Goal: Task Accomplishment & Management: Manage account settings

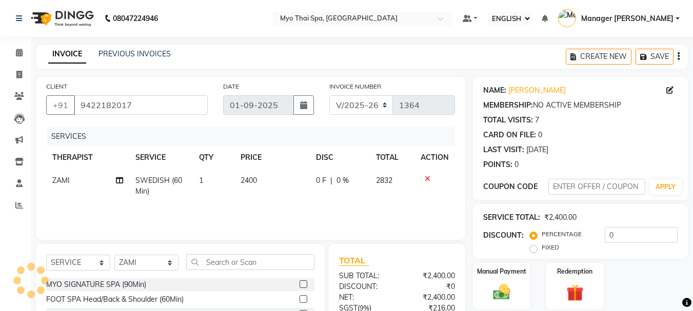
select select "ec"
select select "5086"
select select "service"
select select "67002"
click at [14, 50] on span at bounding box center [19, 53] width 18 height 12
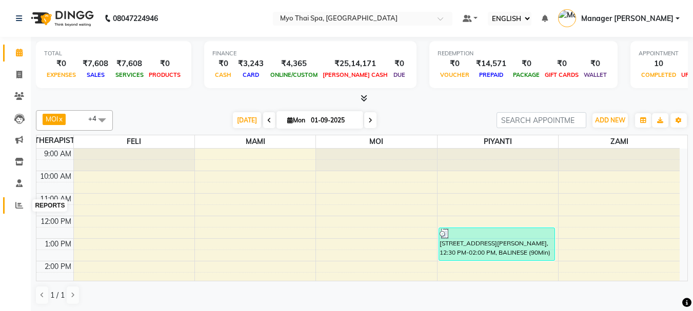
drag, startPoint x: 17, startPoint y: 206, endPoint x: 28, endPoint y: 196, distance: 13.8
click at [18, 206] on icon at bounding box center [19, 206] width 8 height 8
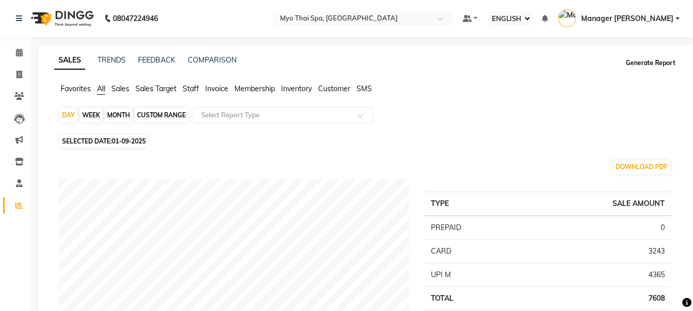
click at [651, 63] on button "Generate Report" at bounding box center [650, 63] width 55 height 14
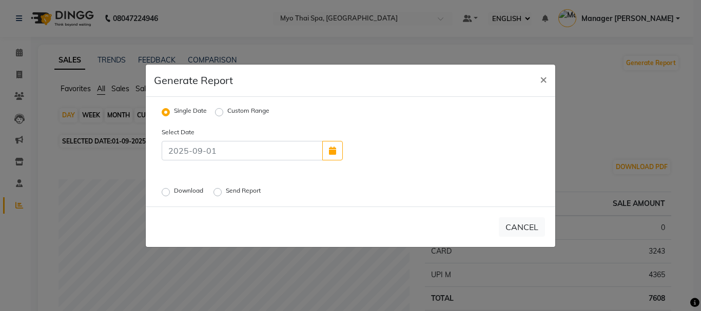
click at [173, 193] on div "Download" at bounding box center [184, 192] width 44 height 12
click at [174, 191] on label "Download" at bounding box center [189, 192] width 31 height 12
click at [168, 191] on input "Download" at bounding box center [167, 191] width 7 height 7
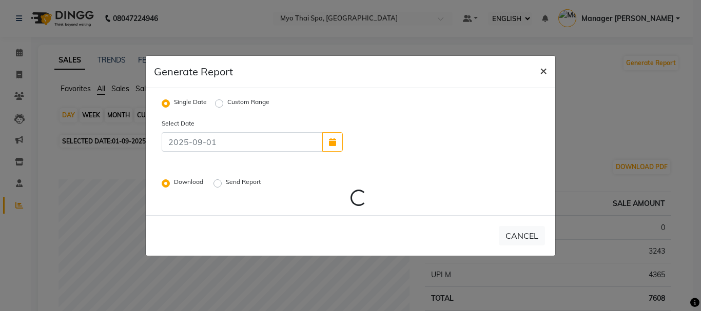
click at [543, 72] on span "×" at bounding box center [543, 70] width 7 height 15
radio input "false"
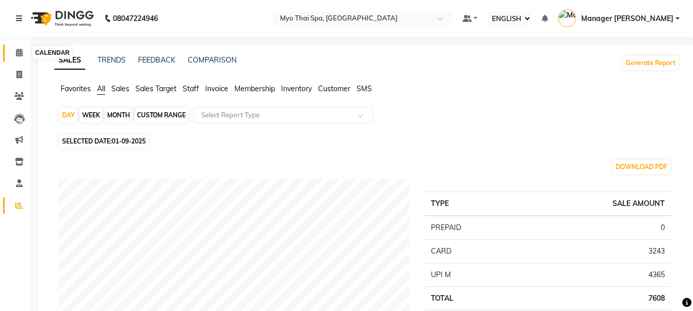
click at [15, 49] on span at bounding box center [19, 53] width 18 height 12
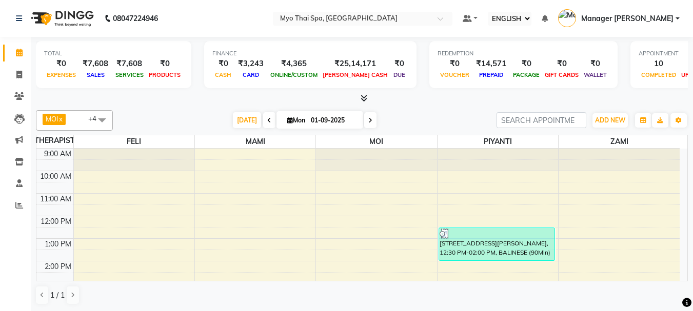
click at [475, 214] on div "9:00 AM 10:00 AM 11:00 AM 12:00 PM 1:00 PM 2:00 PM 3:00 PM 4:00 PM 5:00 PM 6:00…" at bounding box center [357, 307] width 643 height 316
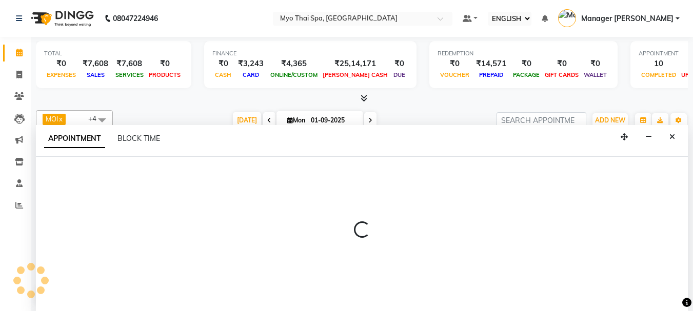
select select "67001"
select select "tentative"
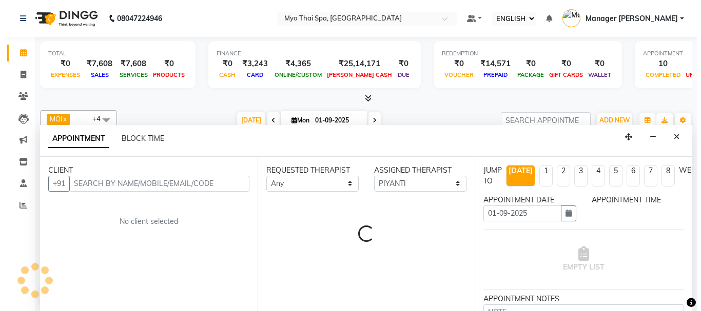
scroll to position [1, 0]
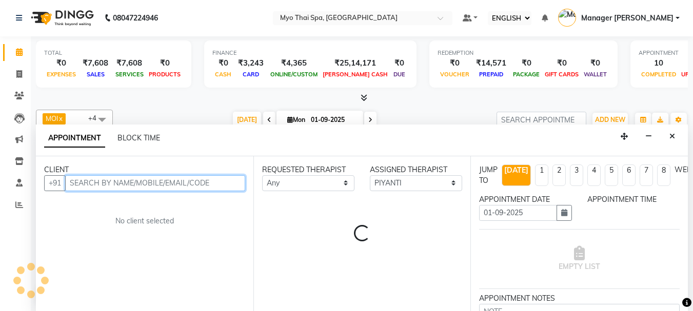
select select "690"
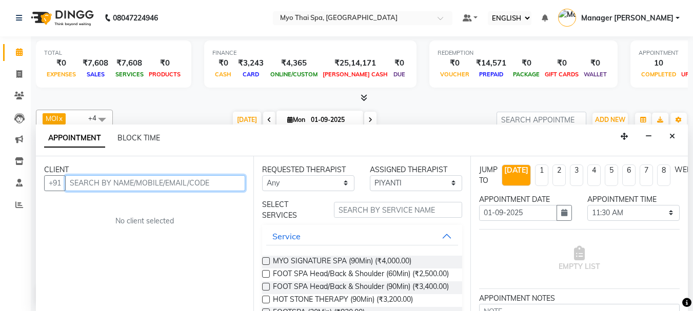
click at [115, 185] on input "text" at bounding box center [155, 183] width 180 height 16
type input "9884086266"
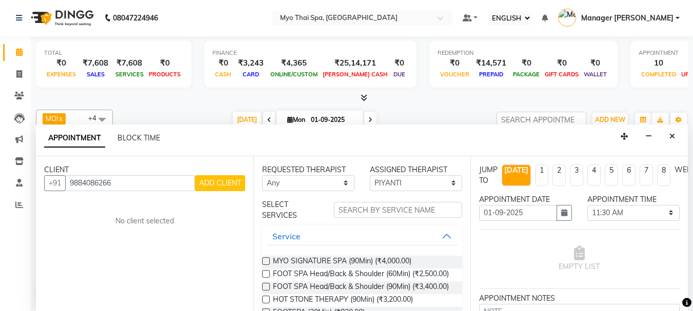
click at [238, 179] on span "ADD CLIENT" at bounding box center [220, 183] width 42 height 9
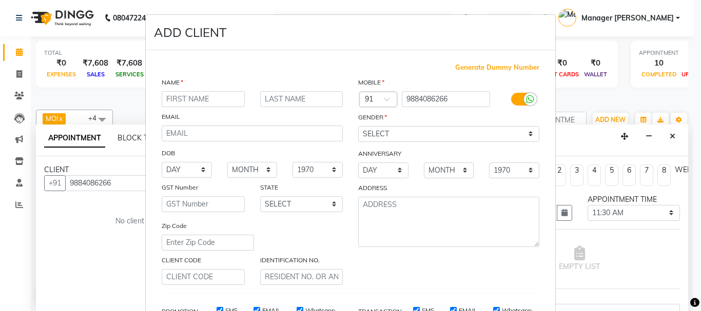
click at [217, 105] on input "text" at bounding box center [203, 99] width 83 height 16
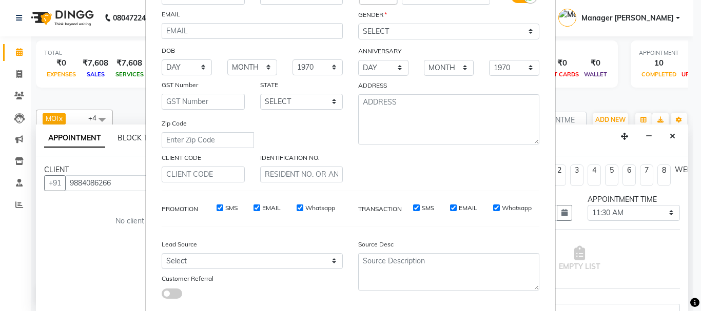
type input "CHETAN"
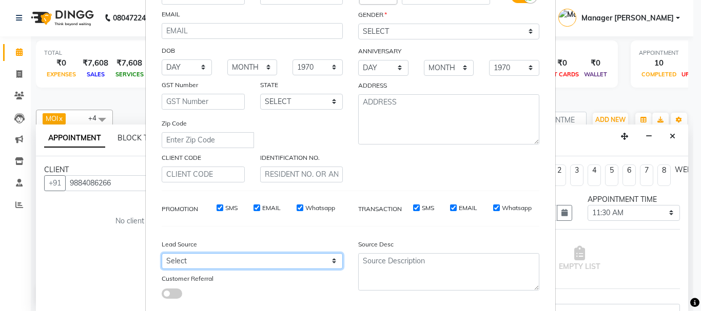
click at [229, 255] on select "Select Walk-in Referral Internet Friend Word of Mouth Advertisement Facebook Ju…" at bounding box center [252, 261] width 181 height 16
select select "33578"
click at [162, 253] on select "Select Walk-in Referral Internet Friend Word of Mouth Advertisement Facebook Ju…" at bounding box center [252, 261] width 181 height 16
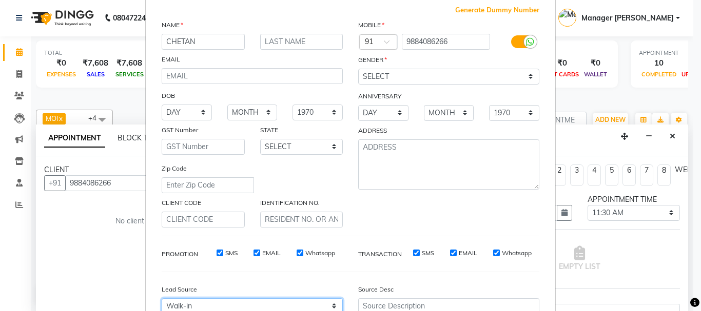
scroll to position [0, 0]
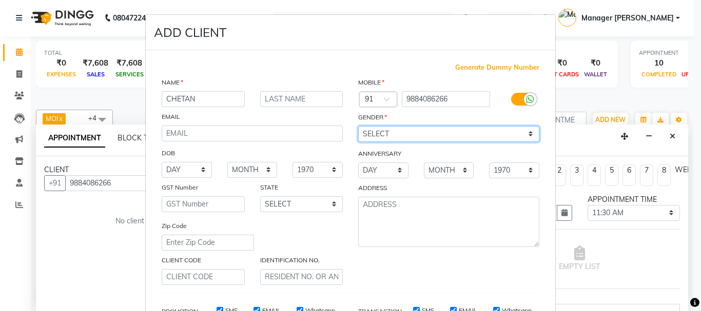
click at [385, 131] on select "SELECT [DEMOGRAPHIC_DATA] [DEMOGRAPHIC_DATA] OTHER PREFER NOT TO SAY" at bounding box center [448, 134] width 181 height 16
select select "[DEMOGRAPHIC_DATA]"
click at [358, 126] on select "SELECT [DEMOGRAPHIC_DATA] [DEMOGRAPHIC_DATA] OTHER PREFER NOT TO SAY" at bounding box center [448, 134] width 181 height 16
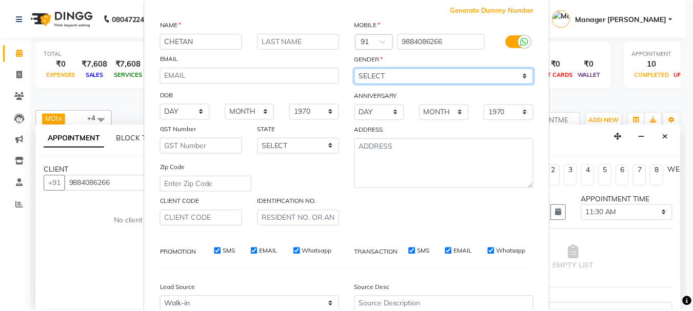
scroll to position [154, 0]
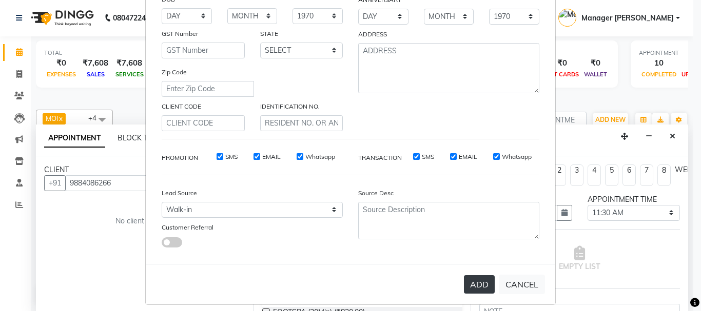
click at [483, 283] on button "ADD" at bounding box center [479, 284] width 31 height 18
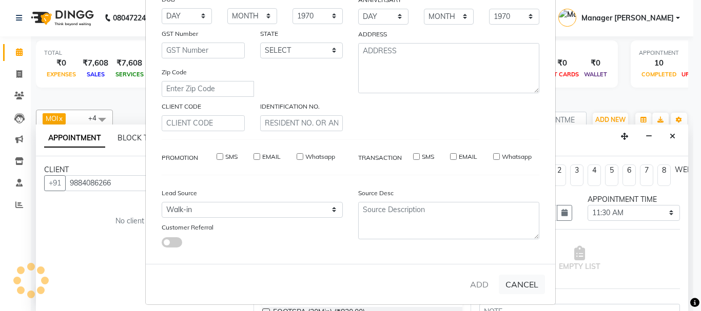
select select
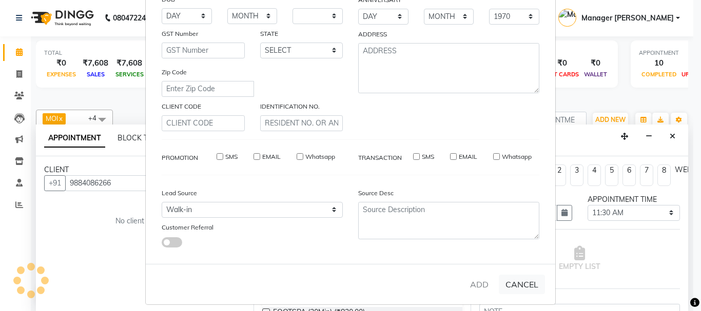
select select
checkbox input "false"
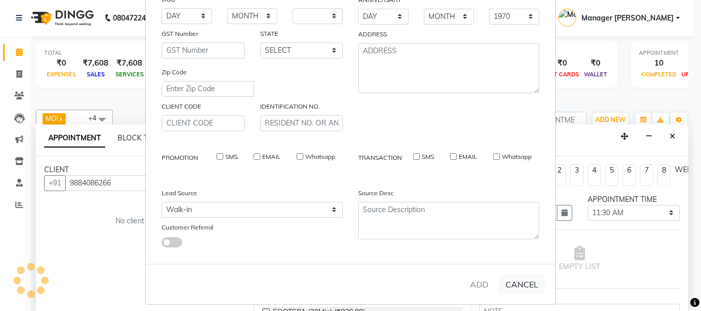
checkbox input "false"
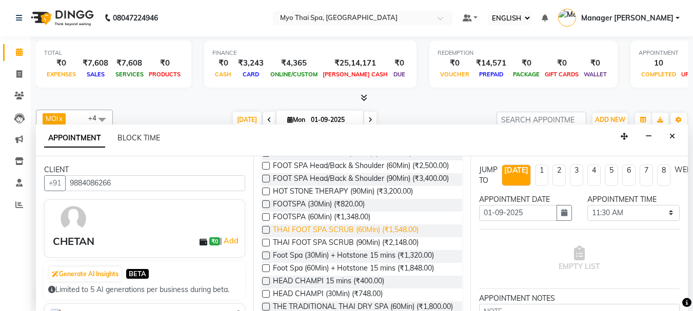
scroll to position [160, 0]
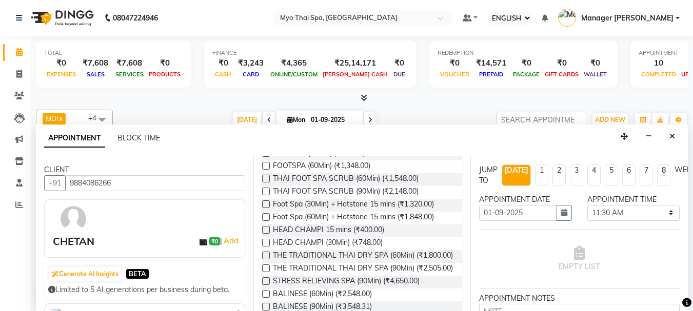
click at [264, 247] on label at bounding box center [266, 243] width 8 height 8
click at [264, 247] on input "checkbox" at bounding box center [265, 244] width 7 height 7
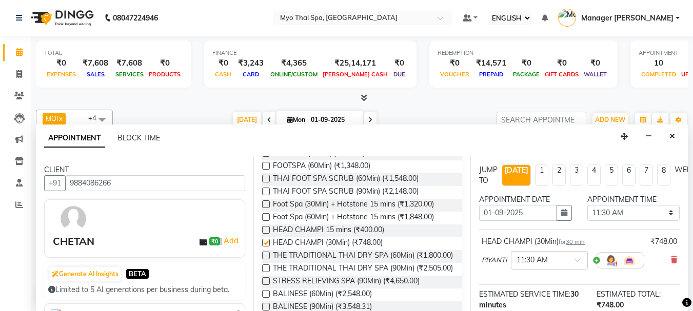
scroll to position [142, 0]
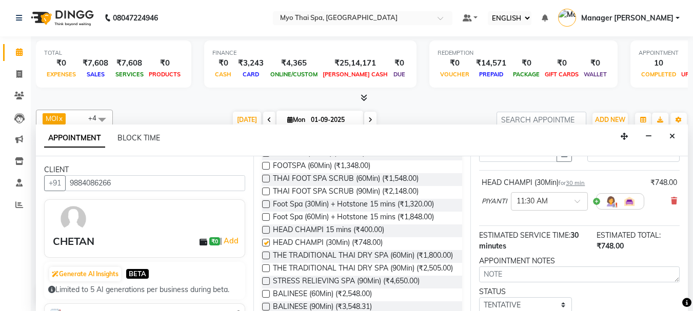
checkbox input "false"
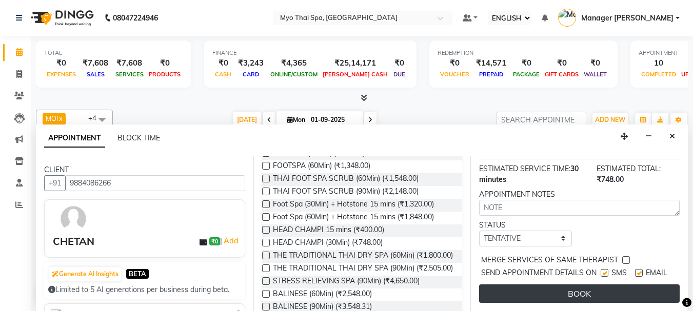
click at [550, 285] on button "BOOK" at bounding box center [579, 294] width 201 height 18
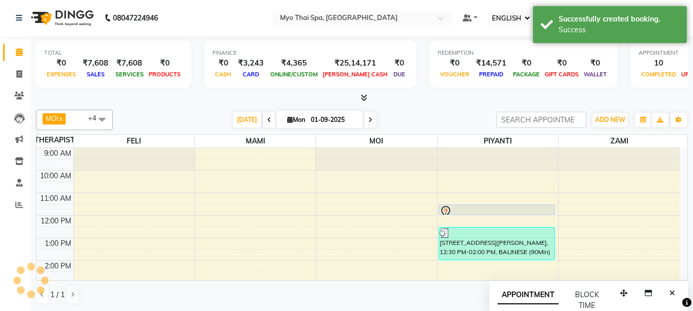
scroll to position [0, 0]
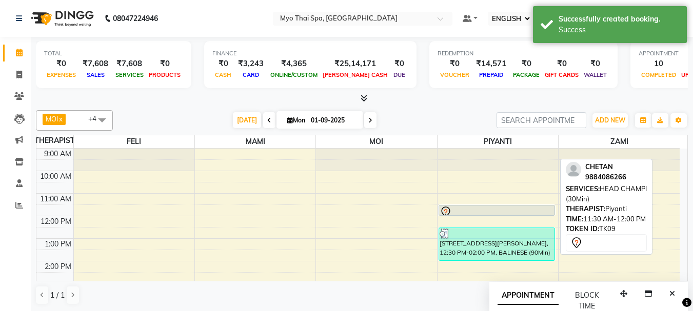
click at [481, 210] on div at bounding box center [497, 212] width 115 height 12
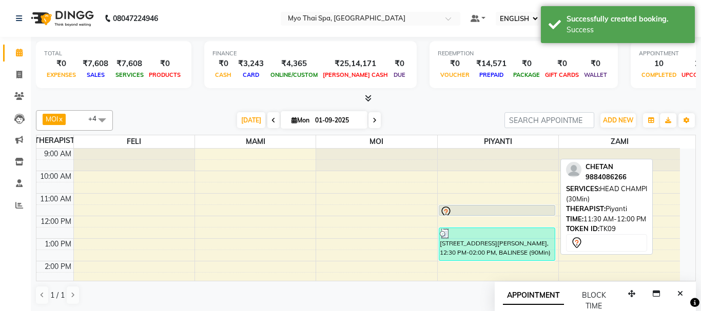
select select "7"
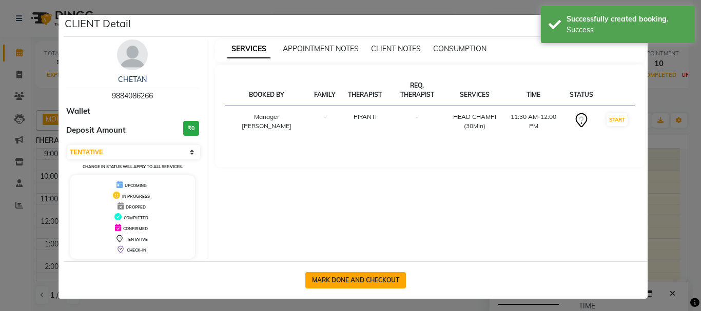
click at [321, 281] on button "MARK DONE AND CHECKOUT" at bounding box center [355, 280] width 101 height 16
select select "5086"
select select "service"
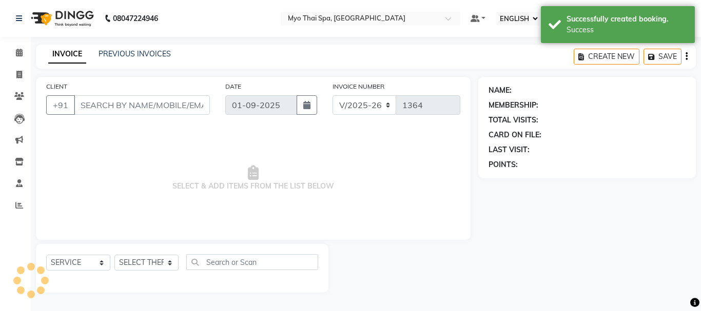
type input "9884086266"
select select "67001"
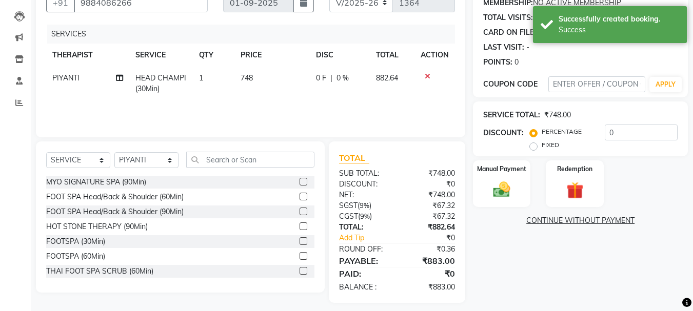
scroll to position [110, 0]
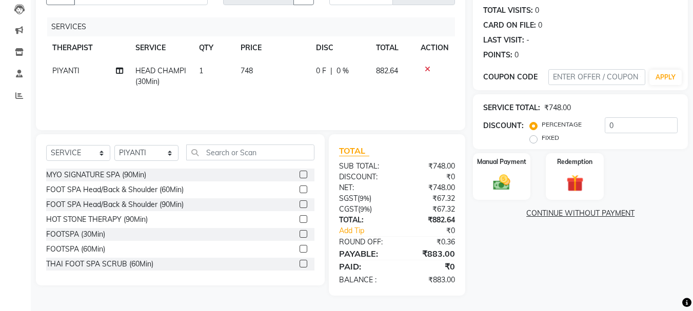
click at [497, 231] on div "NAME: Chetan MEMBERSHIP: NO ACTIVE MEMBERSHIP TOTAL VISITS: 0 CARD ON FILE: 0 L…" at bounding box center [584, 131] width 223 height 329
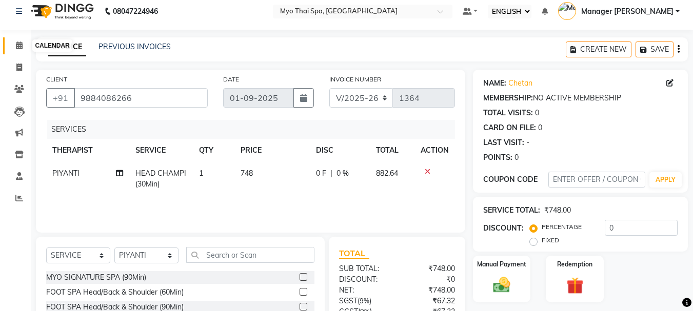
click at [26, 42] on span at bounding box center [19, 46] width 18 height 12
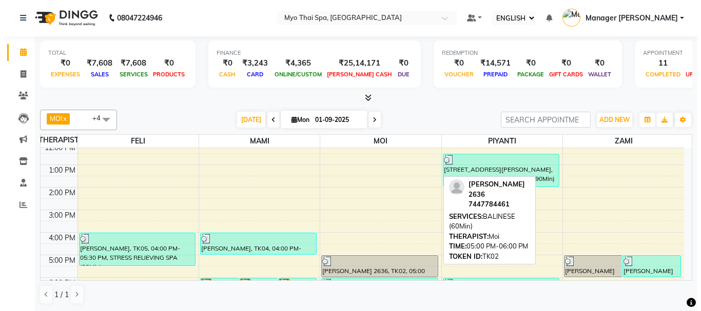
scroll to position [29, 0]
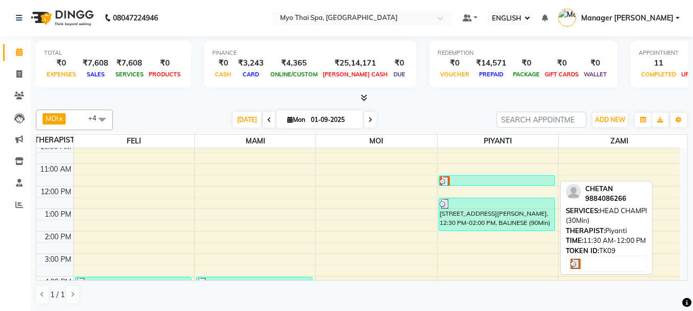
click at [474, 181] on div at bounding box center [497, 181] width 115 height 10
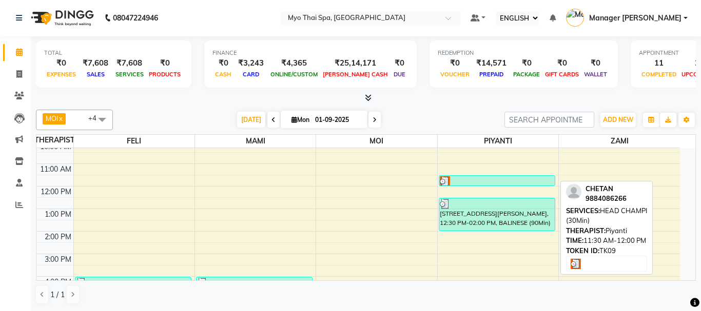
select select "3"
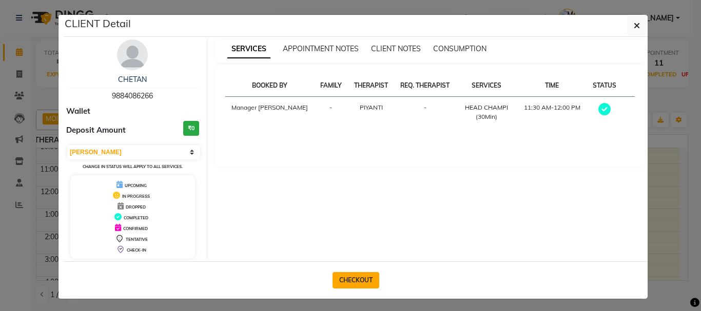
click at [344, 279] on button "CHECKOUT" at bounding box center [355, 280] width 47 height 16
select select "5086"
select select "service"
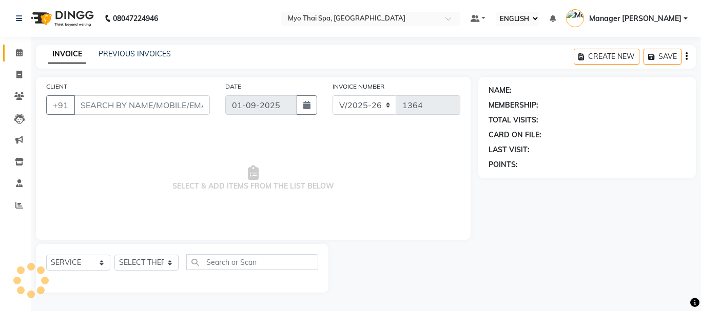
type input "9884086266"
select select "67001"
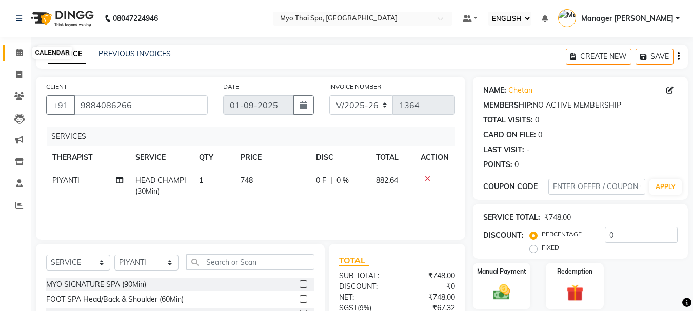
click at [20, 52] on icon at bounding box center [19, 53] width 7 height 8
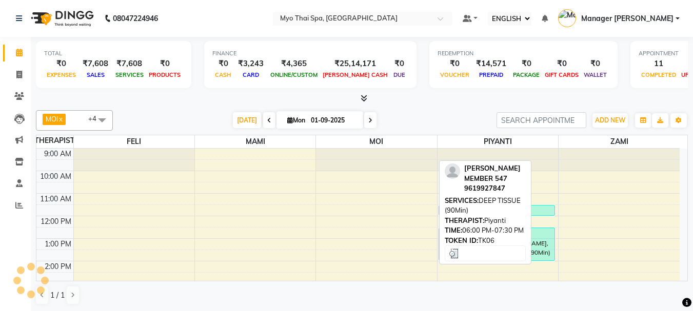
scroll to position [164, 0]
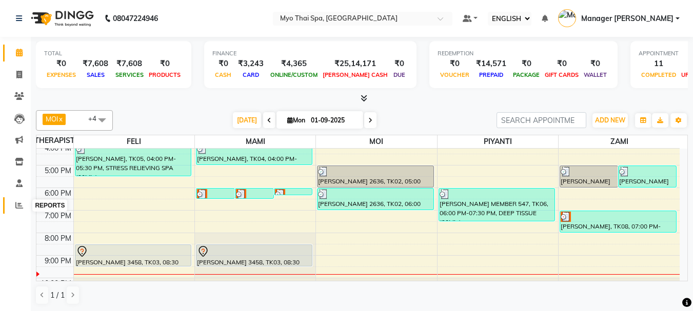
click at [13, 201] on span at bounding box center [19, 206] width 18 height 12
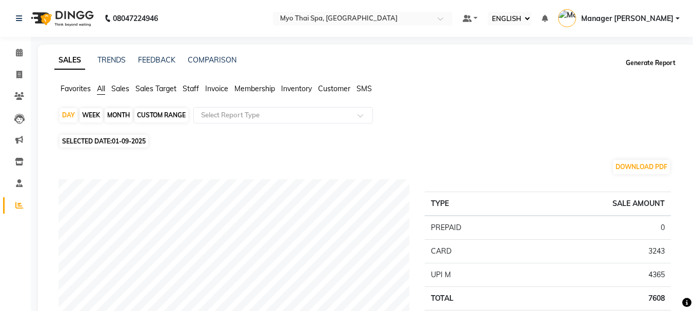
click at [634, 63] on button "Generate Report" at bounding box center [650, 63] width 55 height 14
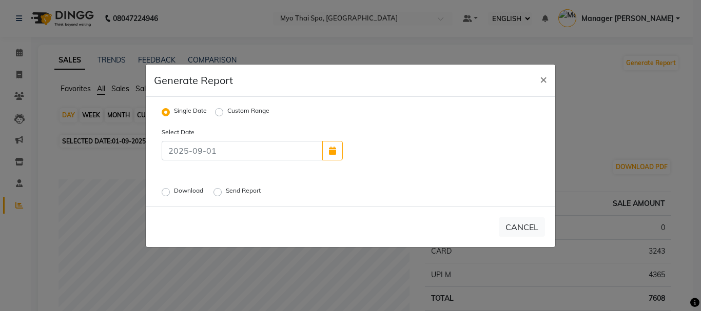
click at [174, 193] on label "Download" at bounding box center [189, 192] width 31 height 12
click at [164, 193] on input "Download" at bounding box center [167, 191] width 7 height 7
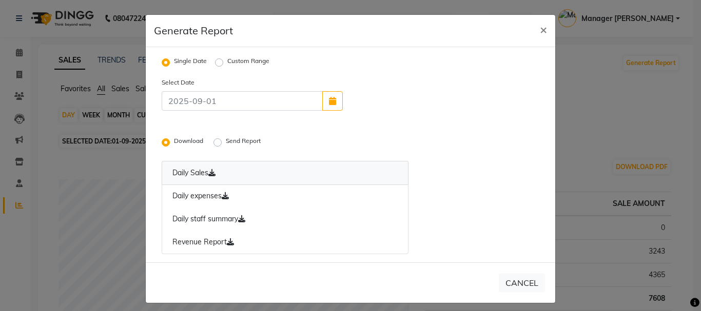
click at [196, 174] on link "Daily Sales" at bounding box center [285, 173] width 247 height 24
click at [581, 157] on ngb-modal-window "Generate Report × Single Date Custom Range Select Date Download Send Report Dai…" at bounding box center [350, 155] width 701 height 311
click at [542, 26] on span "×" at bounding box center [543, 29] width 7 height 15
radio input "false"
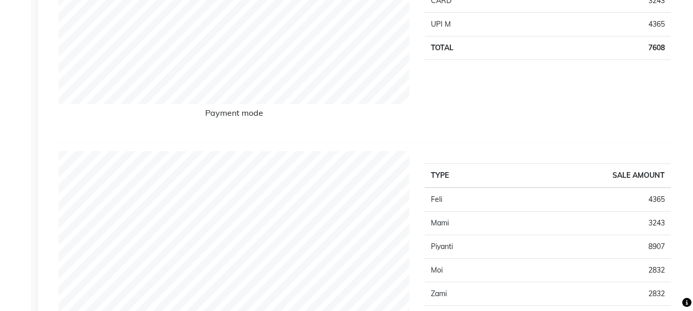
scroll to position [308, 0]
